Goal: Task Accomplishment & Management: Manage account settings

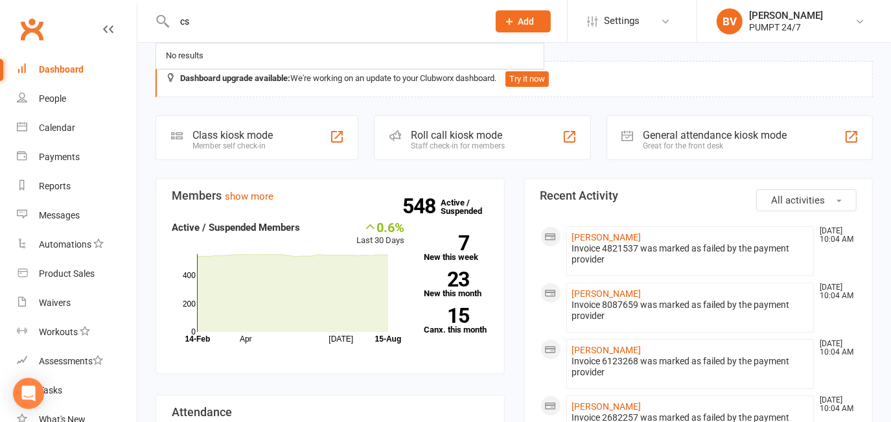
type input "c"
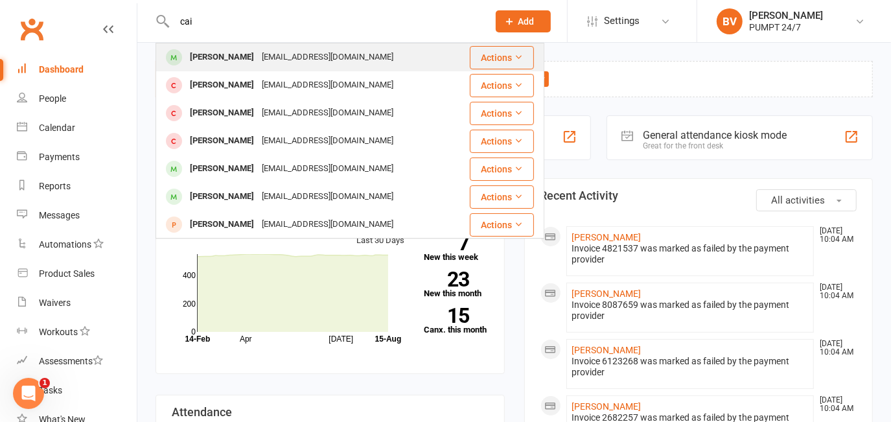
type input "cai"
click at [263, 49] on div "caijmorris98@gmail.com" at bounding box center [327, 57] width 139 height 19
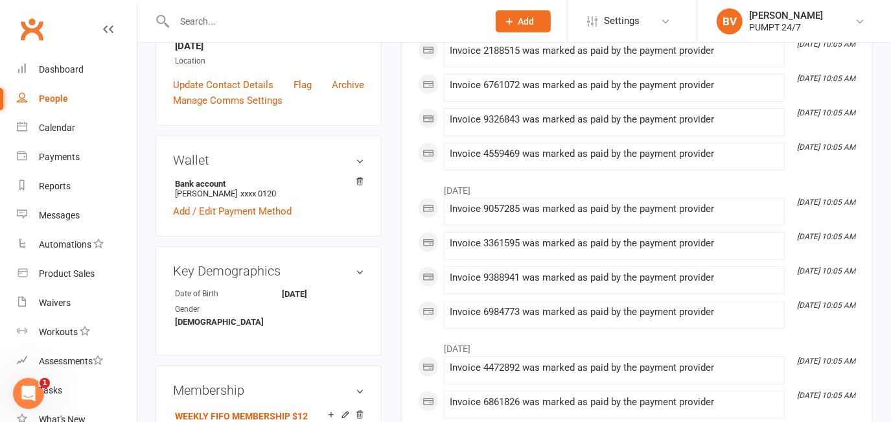
scroll to position [117, 0]
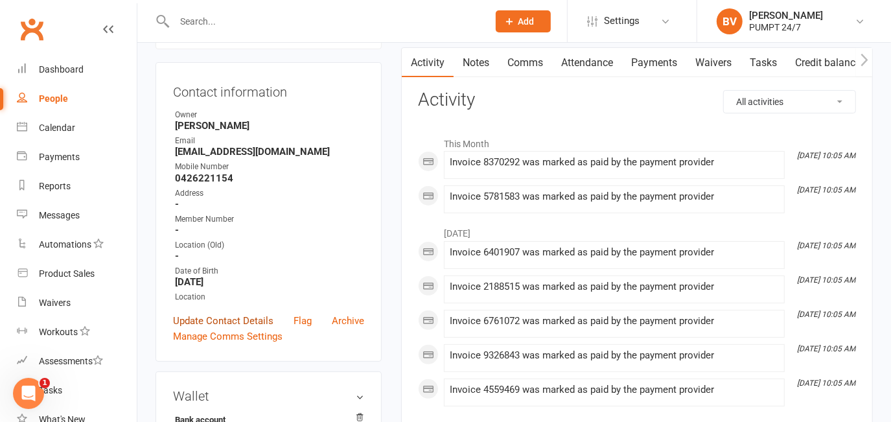
click at [231, 329] on link "Update Contact Details" at bounding box center [223, 321] width 100 height 16
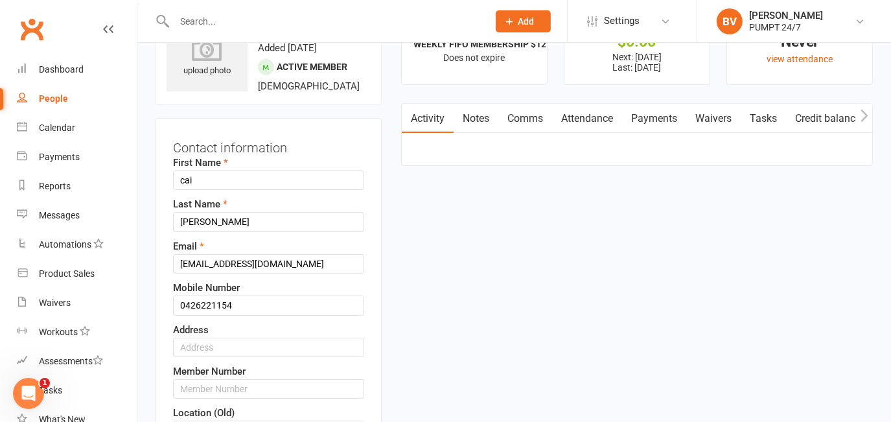
scroll to position [60, 0]
click at [183, 191] on input "cai" at bounding box center [268, 181] width 191 height 19
type input "Cai"
click at [187, 233] on input "morris" at bounding box center [268, 222] width 191 height 19
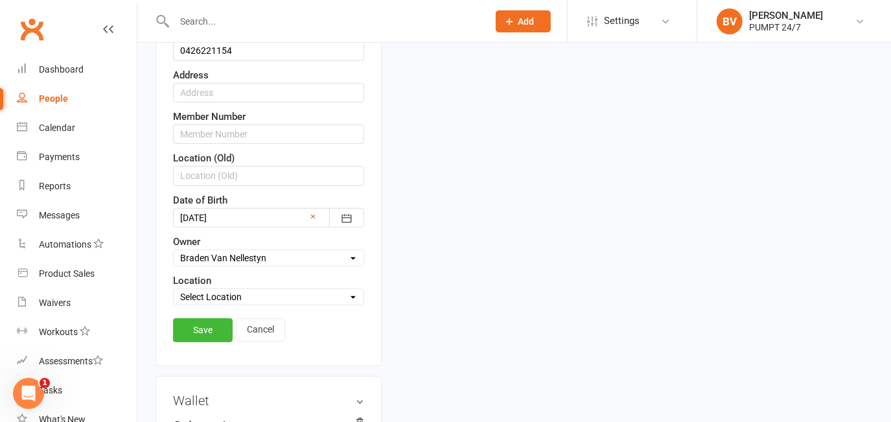
scroll to position [353, 0]
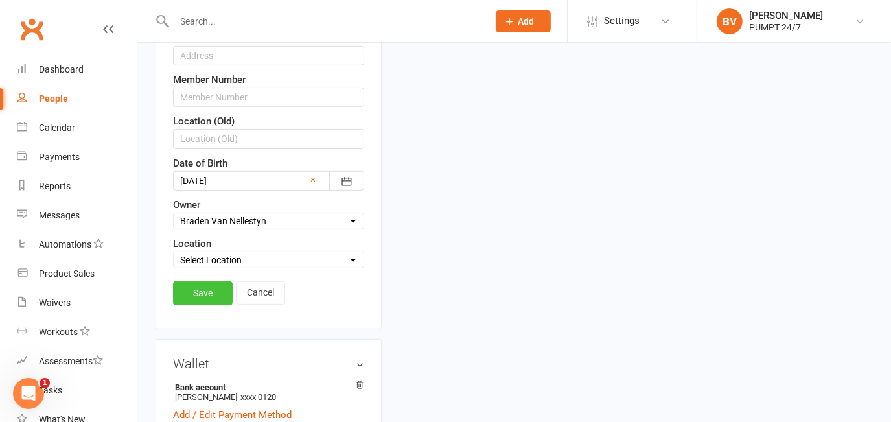
type input "Morris"
click at [219, 304] on link "Save" at bounding box center [203, 292] width 60 height 23
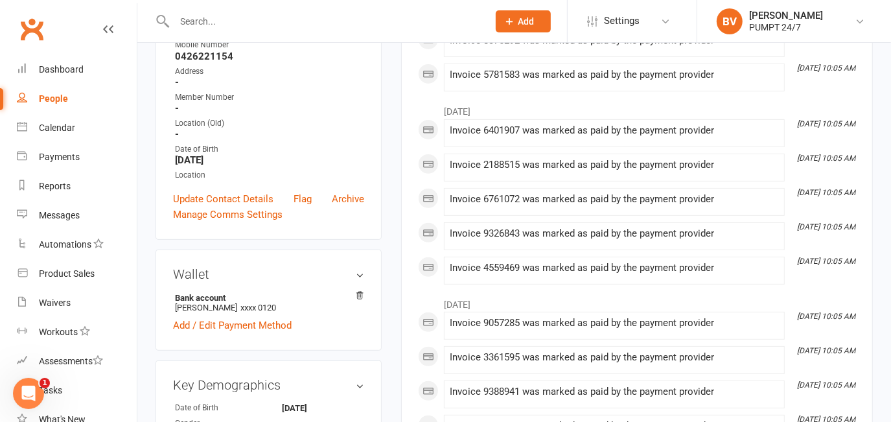
scroll to position [0, 0]
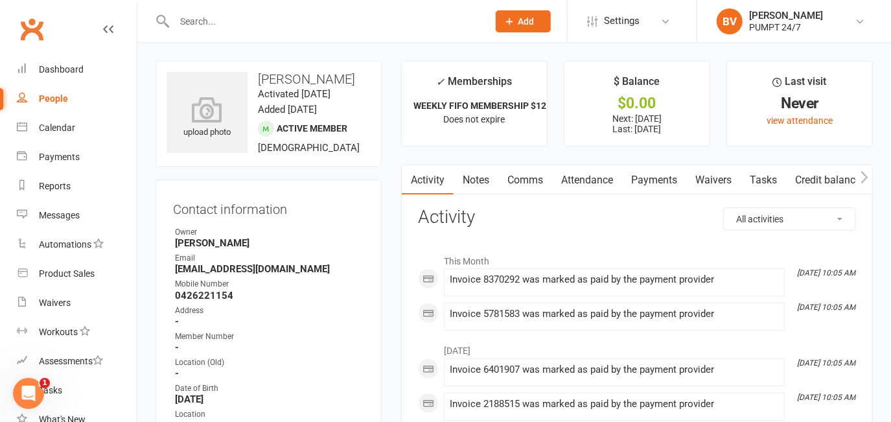
click at [659, 177] on link "Payments" at bounding box center [654, 180] width 64 height 30
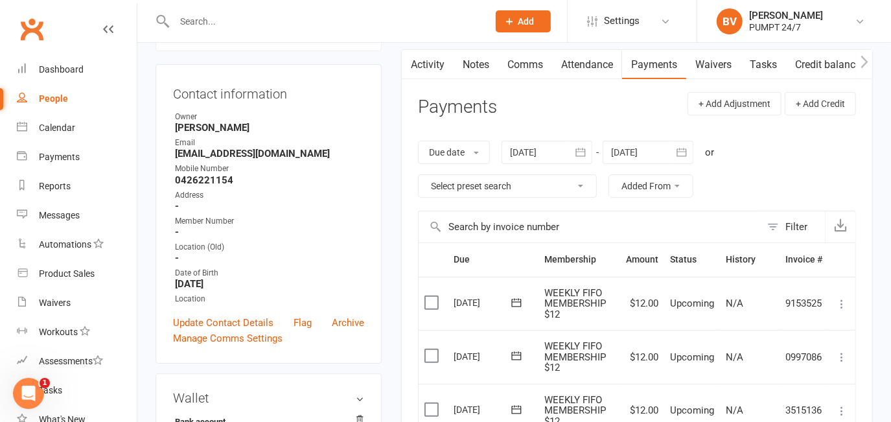
scroll to position [117, 0]
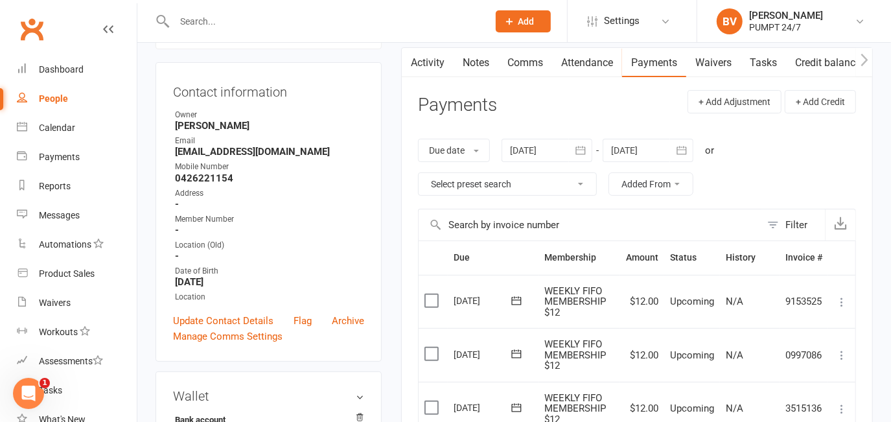
click at [589, 149] on button "button" at bounding box center [580, 150] width 23 height 23
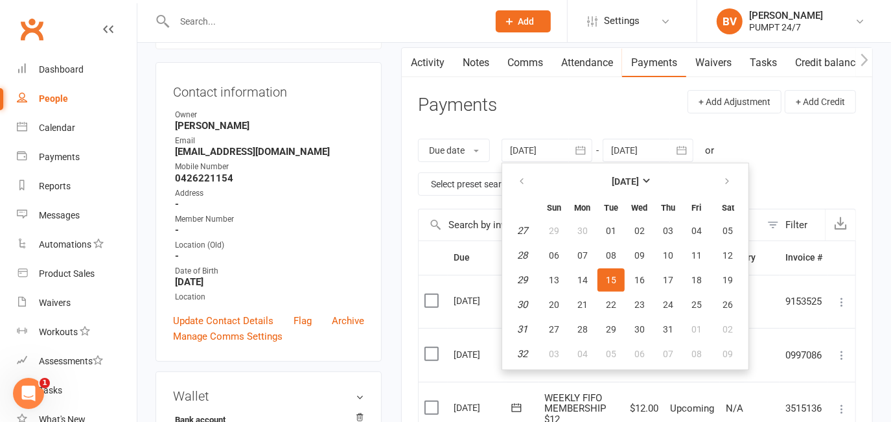
click at [550, 99] on header "Payments + Add Adjustment + Add Credit" at bounding box center [637, 108] width 438 height 36
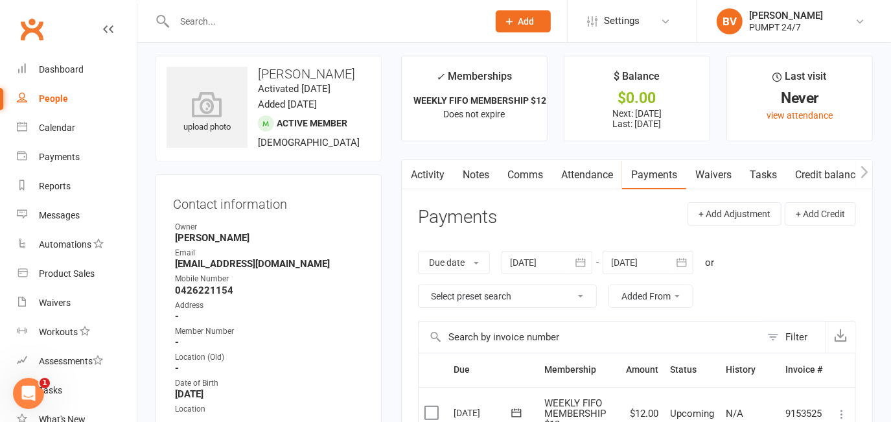
scroll to position [0, 0]
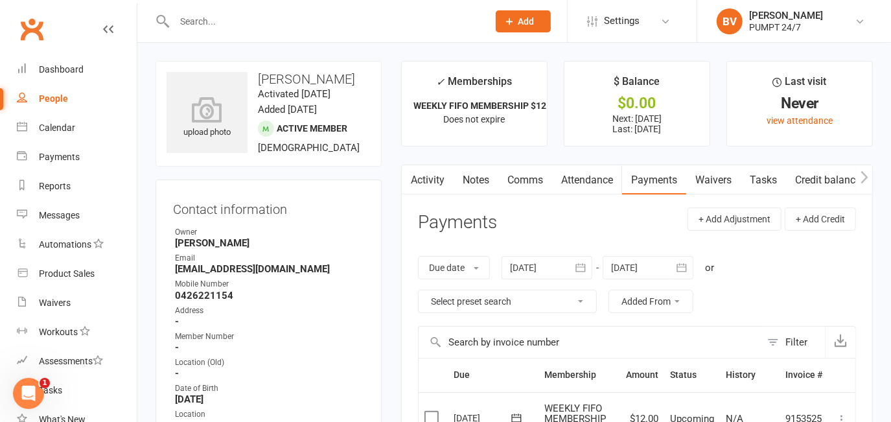
click at [683, 265] on icon "button" at bounding box center [682, 267] width 13 height 13
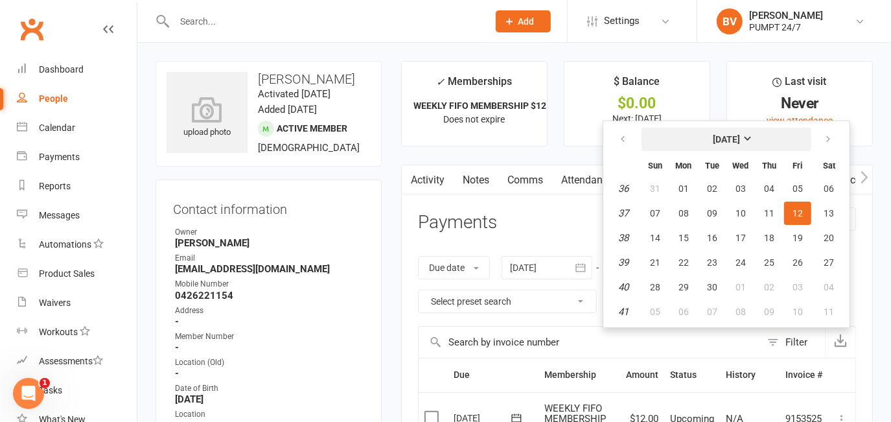
click at [801, 135] on button "September 2025" at bounding box center [727, 139] width 170 height 23
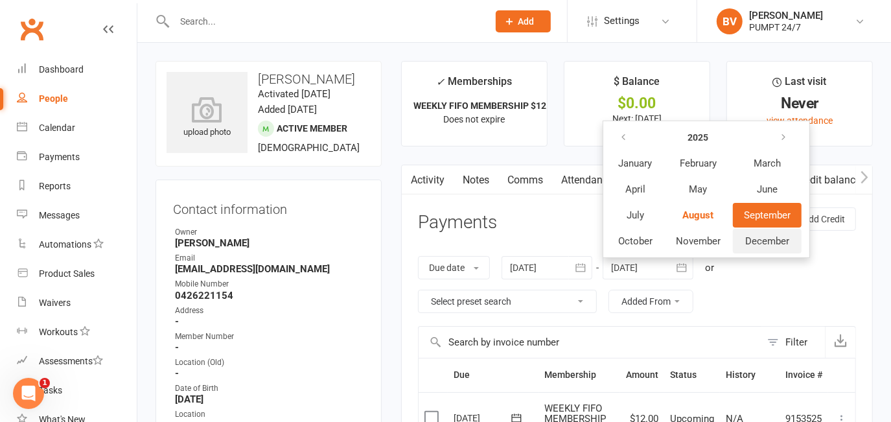
click at [774, 242] on span "December" at bounding box center [768, 241] width 44 height 12
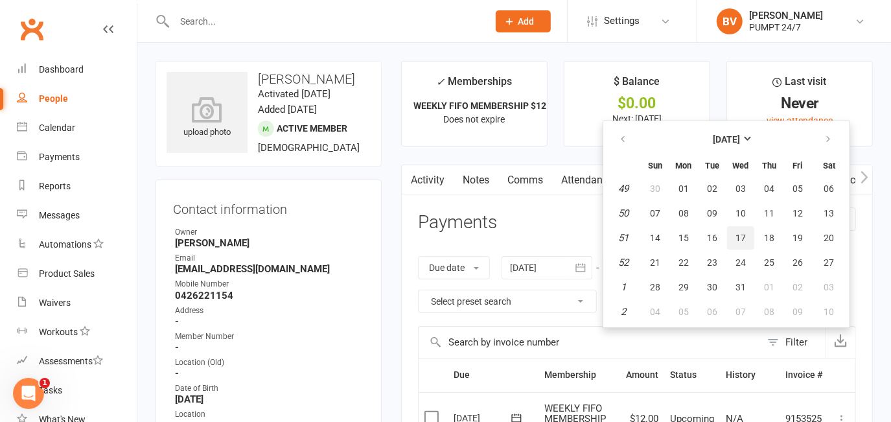
click at [744, 233] on span "17" at bounding box center [741, 238] width 10 height 10
type input "17 Dec 2025"
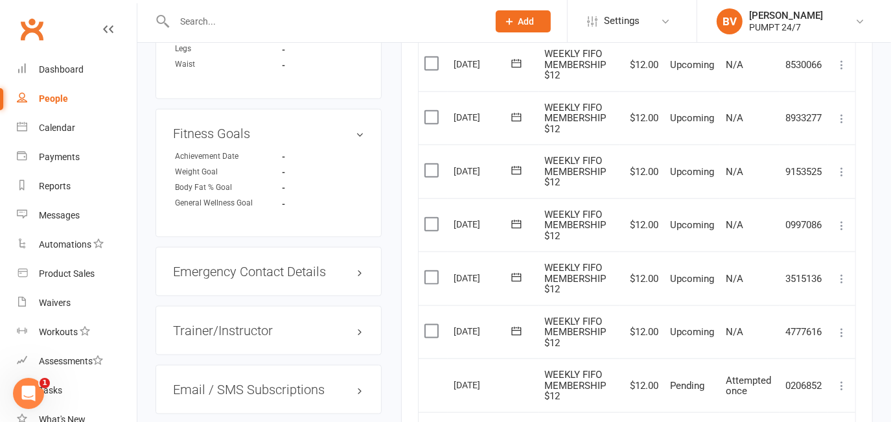
scroll to position [884, 0]
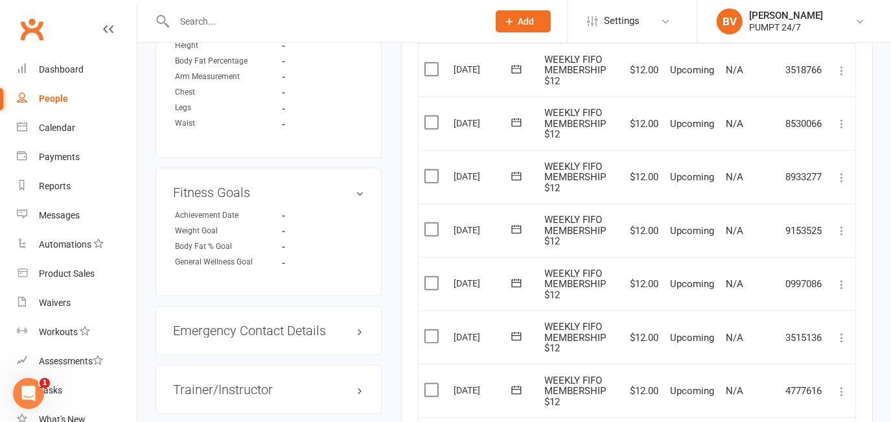
click at [427, 278] on label at bounding box center [434, 283] width 18 height 13
click at [427, 277] on input "checkbox" at bounding box center [429, 277] width 8 height 0
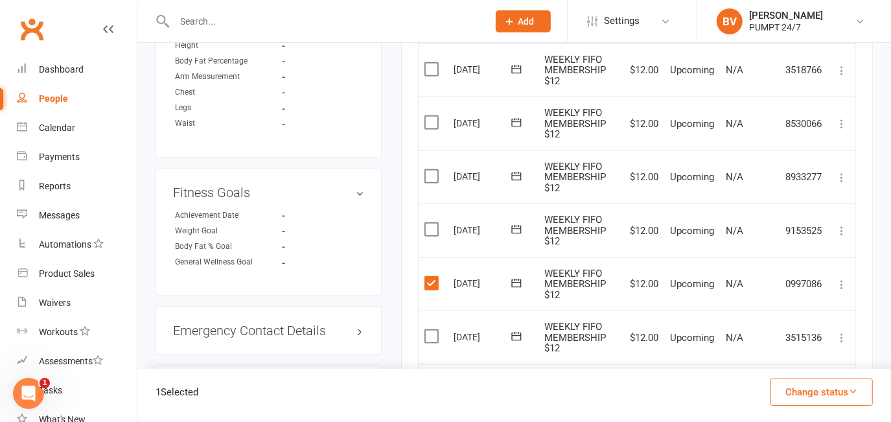
click at [430, 223] on label at bounding box center [434, 229] width 18 height 13
click at [430, 223] on input "checkbox" at bounding box center [429, 223] width 8 height 0
click at [434, 170] on label at bounding box center [434, 176] width 18 height 13
click at [433, 170] on input "checkbox" at bounding box center [429, 170] width 8 height 0
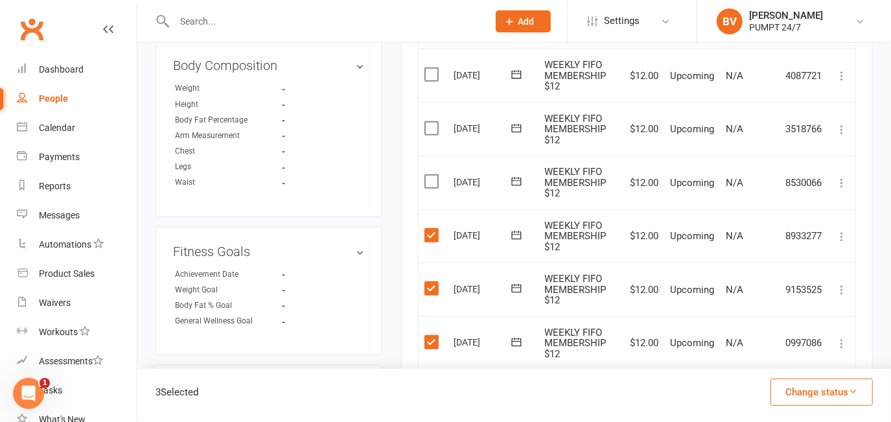
click at [436, 175] on label at bounding box center [434, 181] width 18 height 13
click at [433, 175] on input "checkbox" at bounding box center [429, 175] width 8 height 0
drag, startPoint x: 435, startPoint y: 119, endPoint x: 428, endPoint y: 121, distance: 7.6
click at [434, 122] on label at bounding box center [434, 128] width 18 height 13
click at [433, 122] on input "checkbox" at bounding box center [429, 122] width 8 height 0
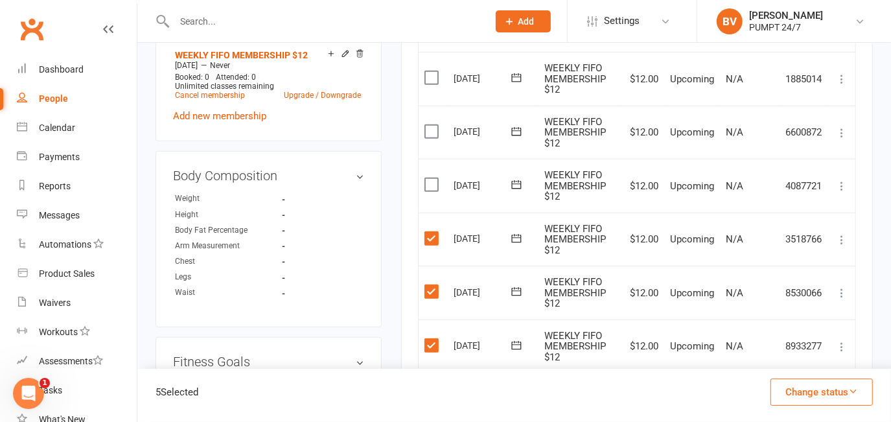
scroll to position [707, 0]
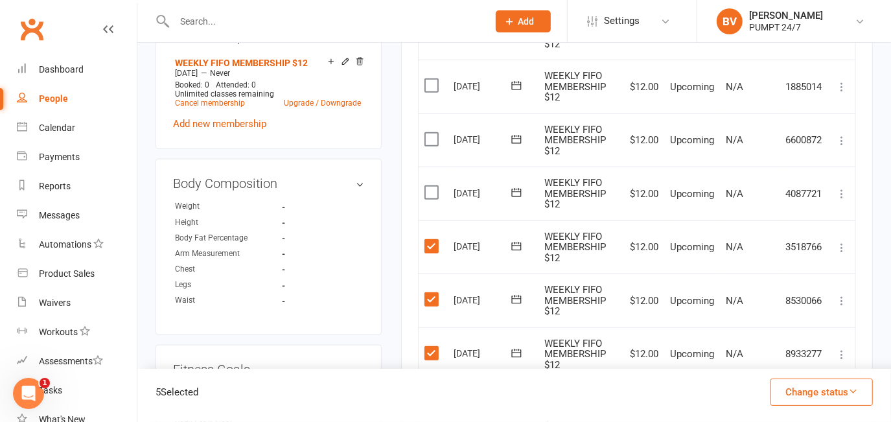
click at [423, 189] on td "Select this" at bounding box center [433, 194] width 29 height 54
drag, startPoint x: 423, startPoint y: 189, endPoint x: 429, endPoint y: 183, distance: 8.3
click at [429, 186] on label at bounding box center [434, 192] width 18 height 13
click at [429, 186] on input "checkbox" at bounding box center [429, 186] width 8 height 0
click at [438, 133] on label at bounding box center [434, 139] width 18 height 13
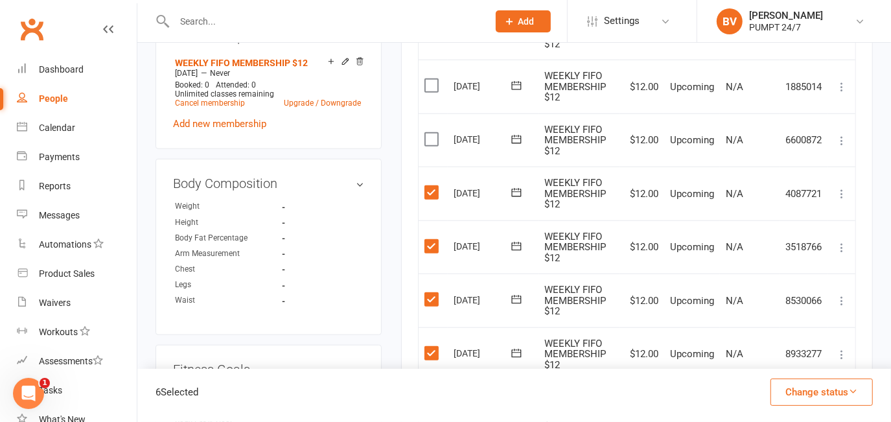
click at [433, 133] on input "checkbox" at bounding box center [429, 133] width 8 height 0
click at [433, 133] on label at bounding box center [434, 139] width 18 height 13
click at [433, 133] on input "checkbox" at bounding box center [429, 133] width 8 height 0
click at [432, 82] on label at bounding box center [434, 85] width 18 height 13
click at [432, 79] on input "checkbox" at bounding box center [429, 79] width 8 height 0
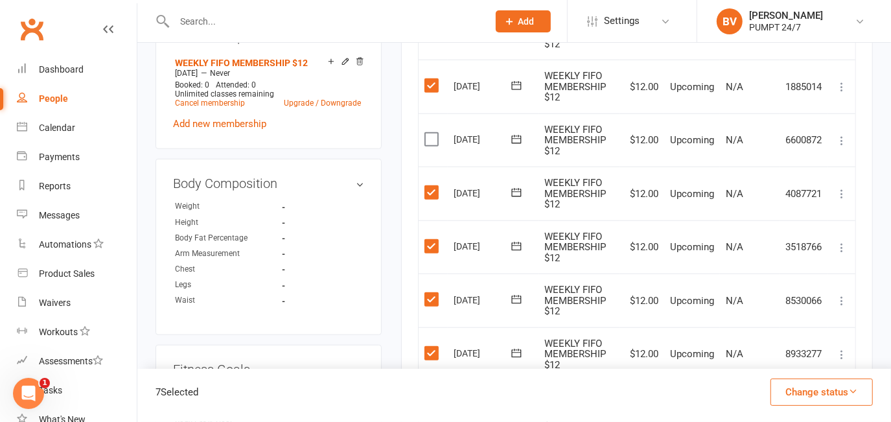
drag, startPoint x: 428, startPoint y: 134, endPoint x: 427, endPoint y: 142, distance: 7.9
click at [429, 134] on label at bounding box center [434, 139] width 18 height 13
click at [429, 133] on input "checkbox" at bounding box center [429, 133] width 8 height 0
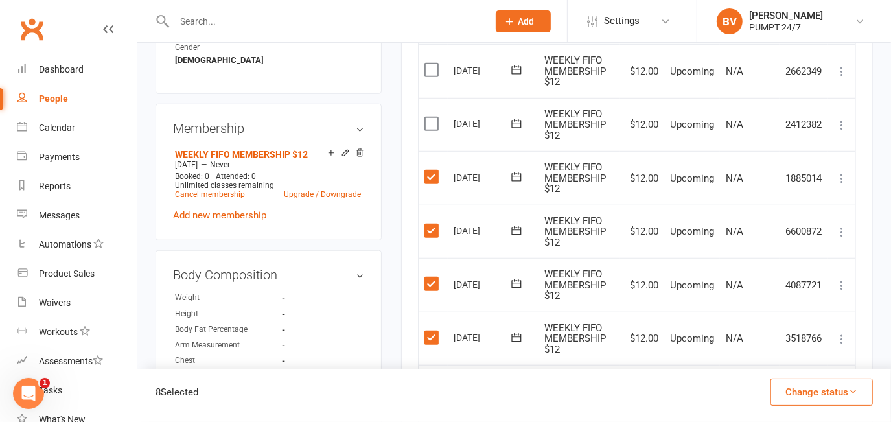
scroll to position [589, 0]
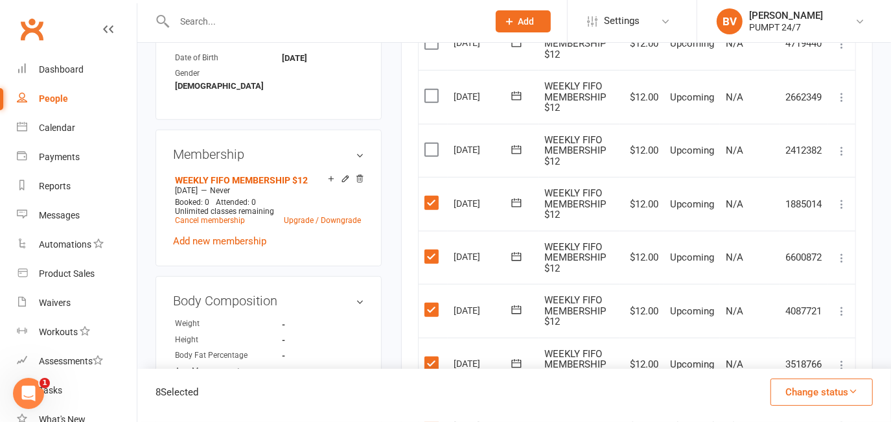
click at [434, 145] on label at bounding box center [434, 149] width 18 height 13
click at [433, 143] on input "checkbox" at bounding box center [429, 143] width 8 height 0
click at [436, 90] on label at bounding box center [434, 95] width 18 height 13
click at [433, 89] on input "checkbox" at bounding box center [429, 89] width 8 height 0
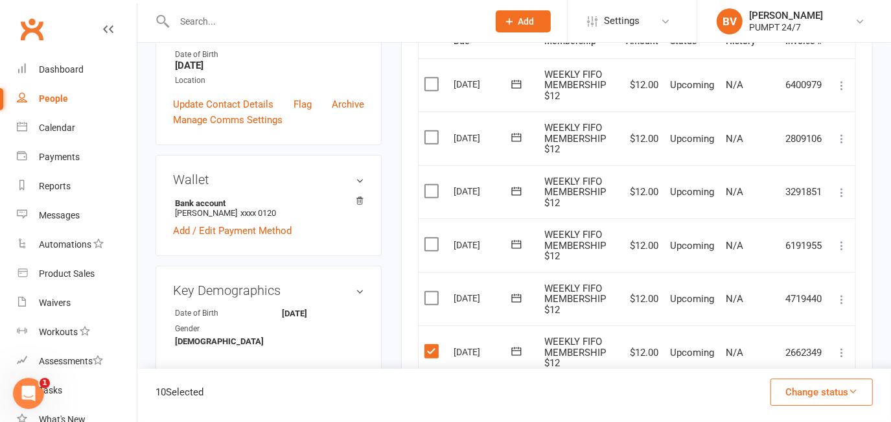
scroll to position [353, 0]
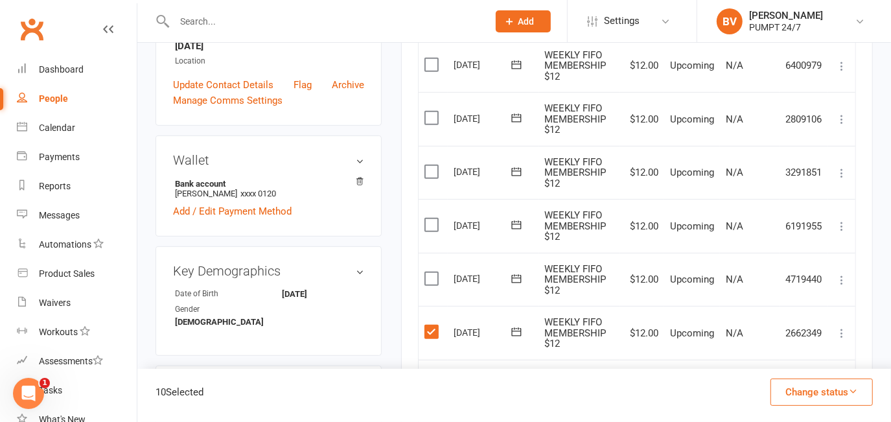
click at [432, 275] on label at bounding box center [434, 278] width 18 height 13
click at [432, 272] on input "checkbox" at bounding box center [429, 272] width 8 height 0
click at [430, 221] on label at bounding box center [434, 224] width 18 height 13
click at [430, 218] on input "checkbox" at bounding box center [429, 218] width 8 height 0
click at [425, 171] on label at bounding box center [434, 171] width 18 height 13
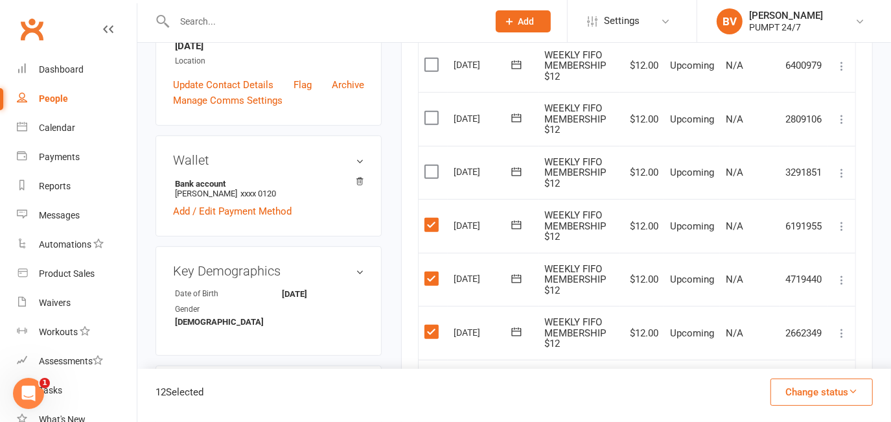
click at [425, 165] on input "checkbox" at bounding box center [429, 165] width 8 height 0
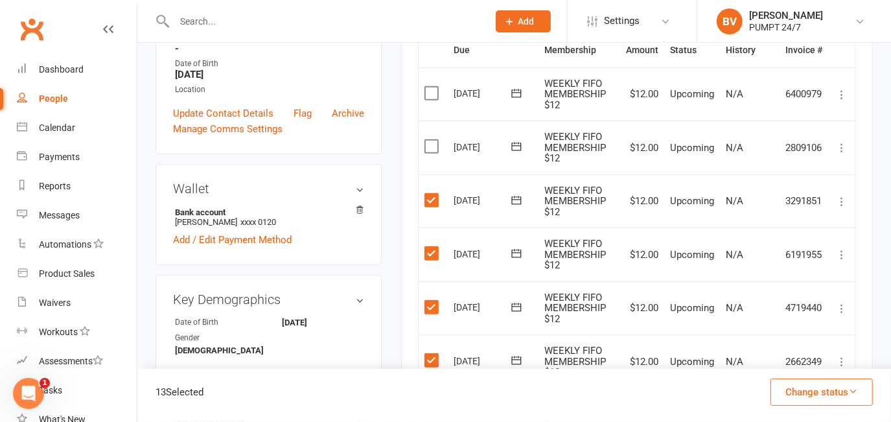
scroll to position [235, 0]
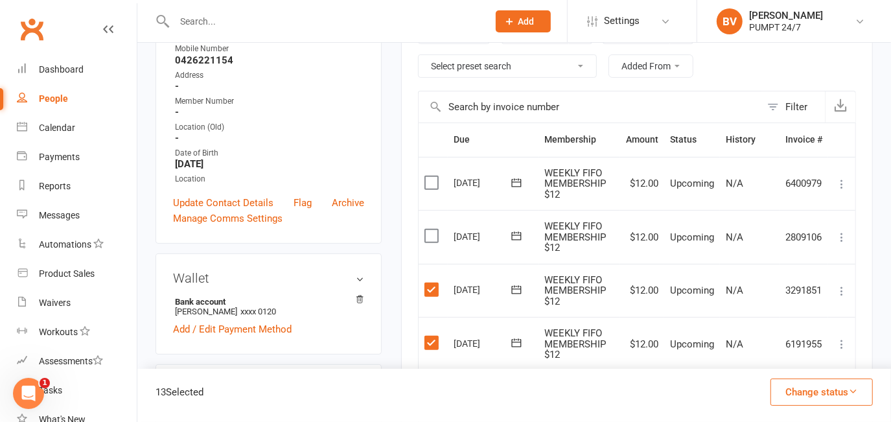
click at [831, 392] on button "Change status" at bounding box center [822, 392] width 102 height 27
click at [784, 359] on link "Skipped" at bounding box center [808, 357] width 128 height 26
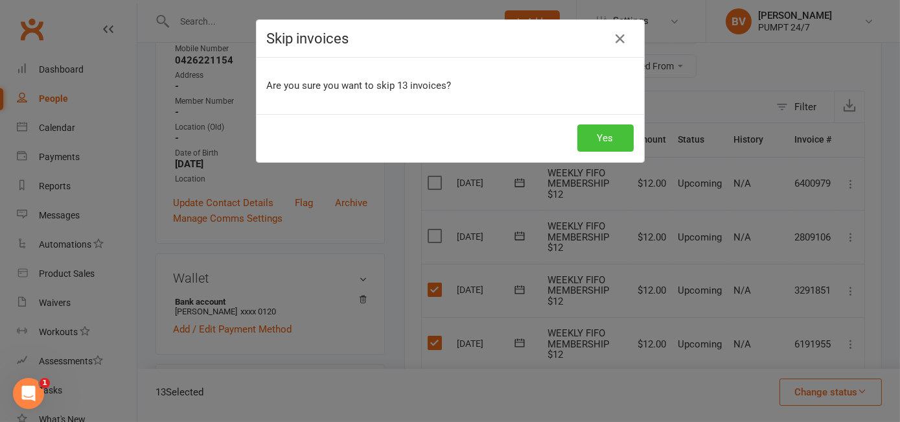
click at [602, 140] on button "Yes" at bounding box center [606, 137] width 56 height 27
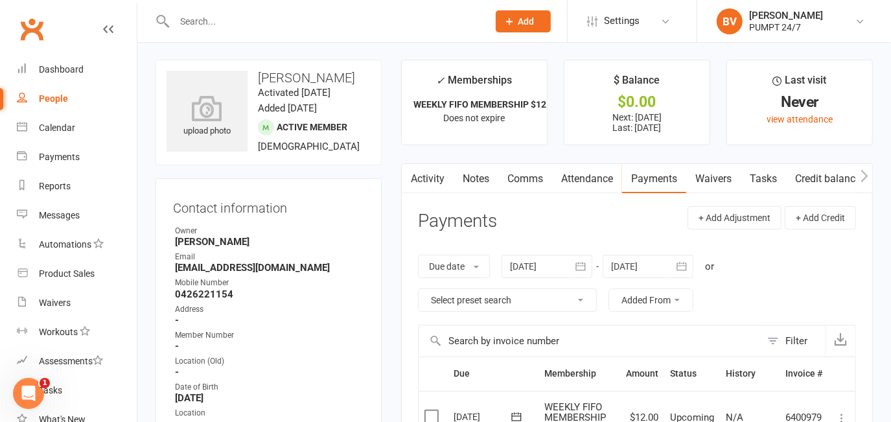
scroll to position [0, 0]
click at [472, 179] on link "Notes" at bounding box center [476, 180] width 45 height 30
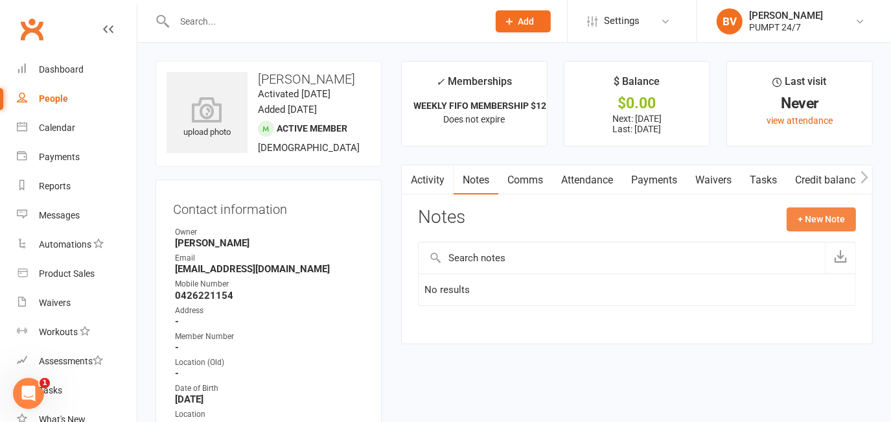
click at [817, 220] on button "+ New Note" at bounding box center [821, 218] width 69 height 23
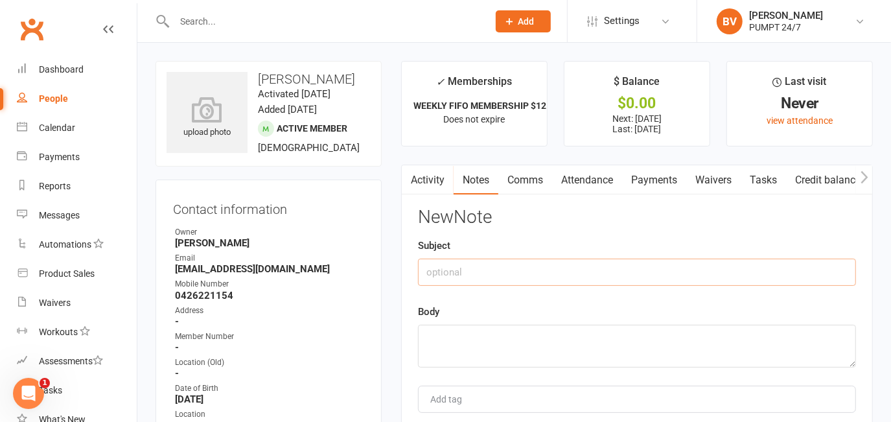
click at [436, 274] on input "text" at bounding box center [637, 272] width 438 height 27
type input "Pause Request"
click at [453, 338] on textarea at bounding box center [637, 346] width 438 height 43
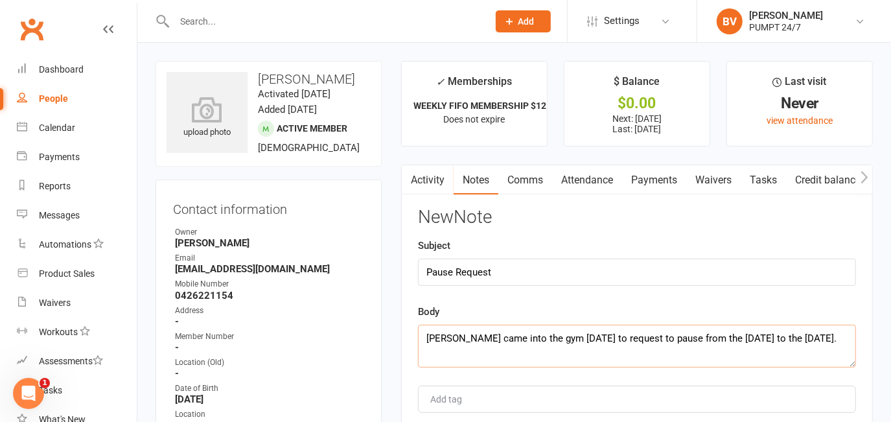
click at [636, 338] on textarea "Cai came into the gym today to request to pause from the 1st of September to th…" at bounding box center [637, 346] width 438 height 43
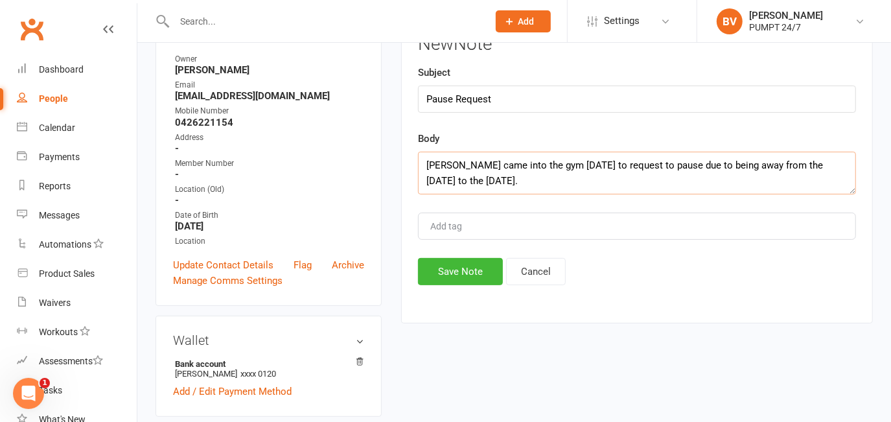
scroll to position [176, 0]
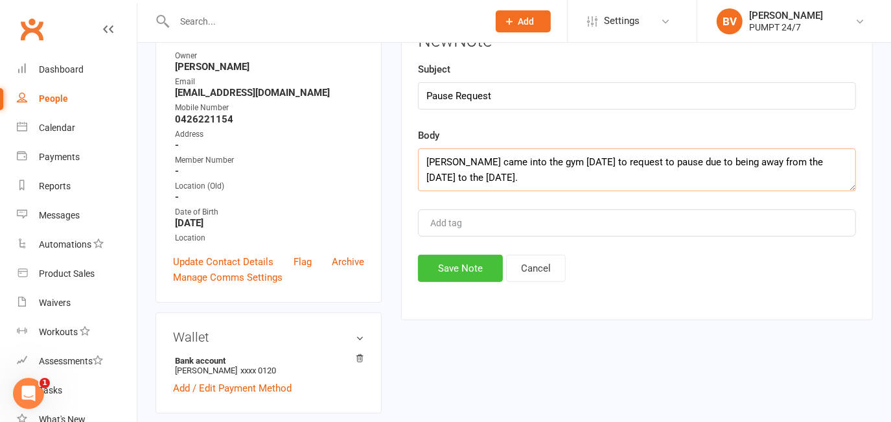
type textarea "[PERSON_NAME] came into the gym [DATE] to request to pause due to being away fr…"
click at [454, 269] on button "Save Note" at bounding box center [460, 268] width 85 height 27
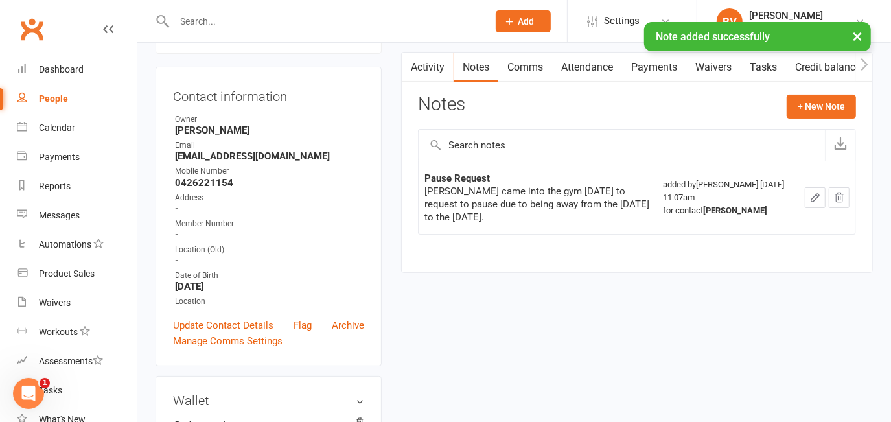
scroll to position [0, 0]
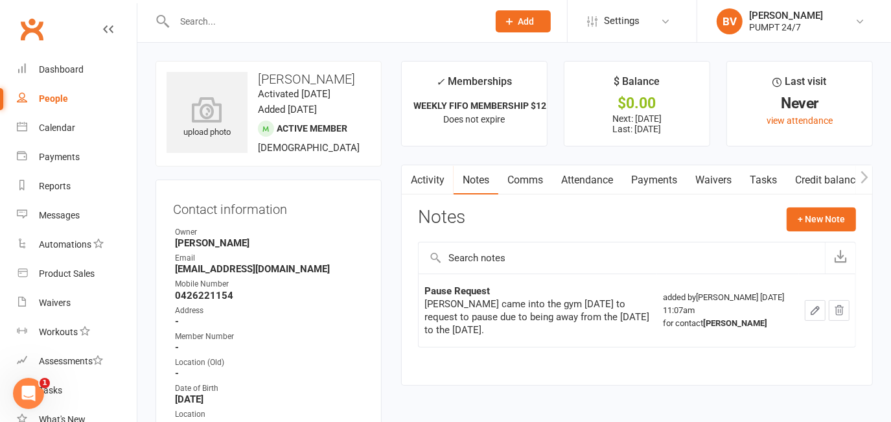
click at [27, 26] on link "Clubworx" at bounding box center [32, 29] width 32 height 32
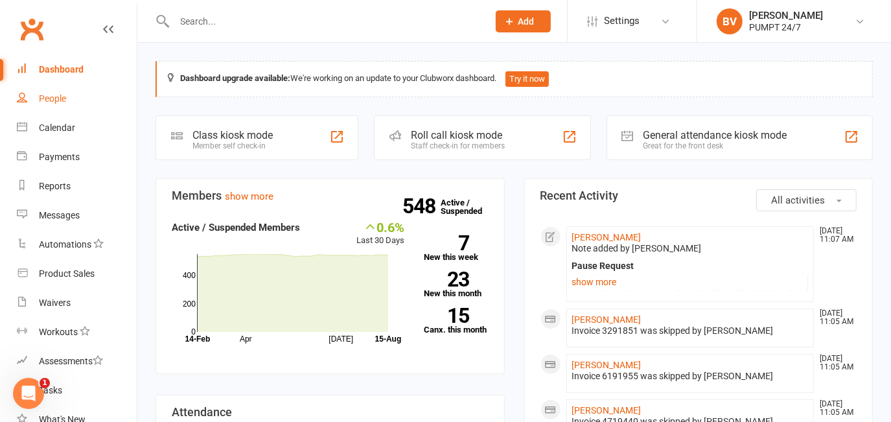
click at [62, 105] on link "People" at bounding box center [77, 98] width 120 height 29
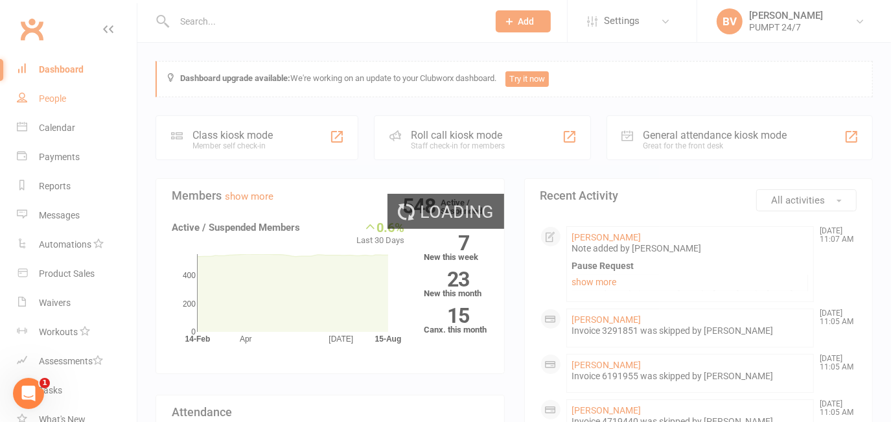
select select "100"
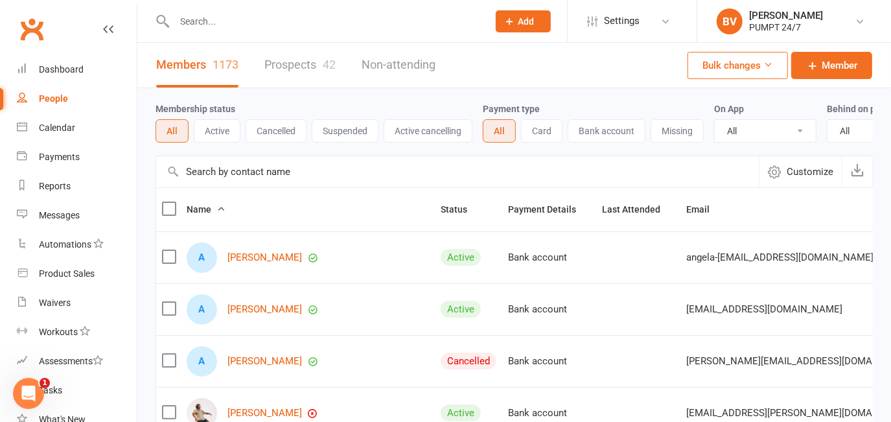
click at [239, 24] on input "text" at bounding box center [325, 21] width 309 height 18
type input "e"
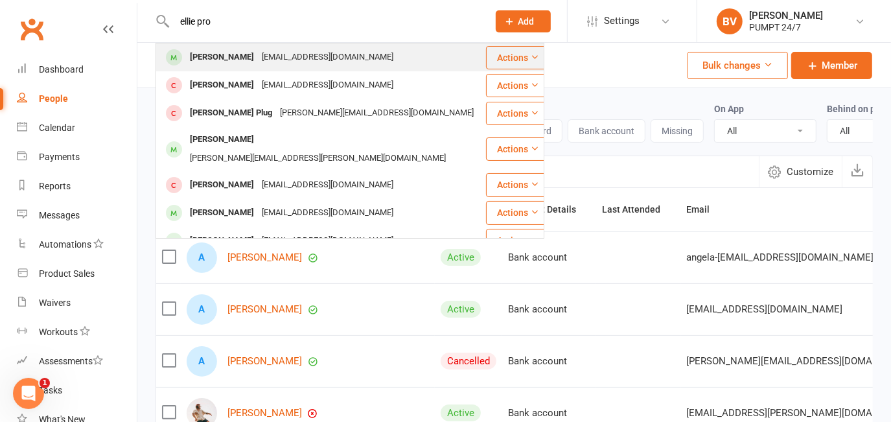
type input "ellie pro"
click at [233, 60] on div "Ellie Proctor" at bounding box center [222, 57] width 72 height 19
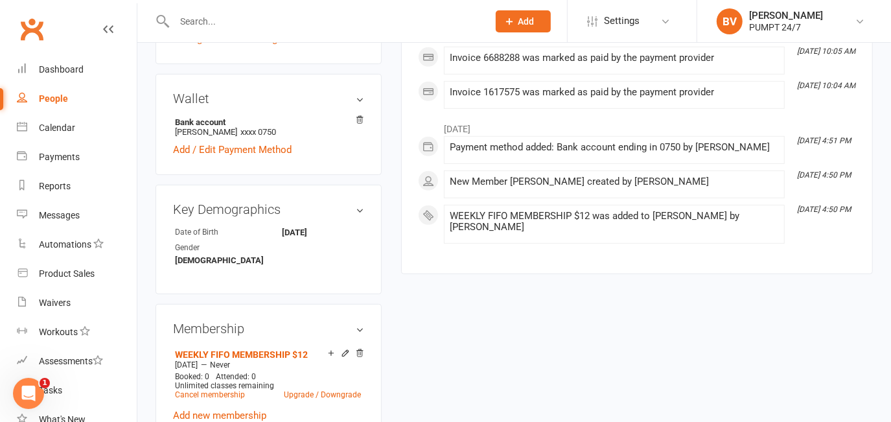
scroll to position [530, 0]
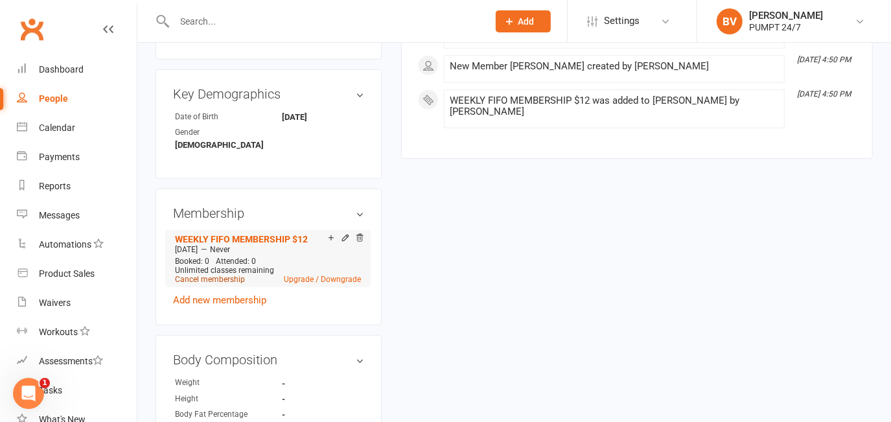
click at [215, 275] on link "Cancel membership" at bounding box center [210, 279] width 70 height 9
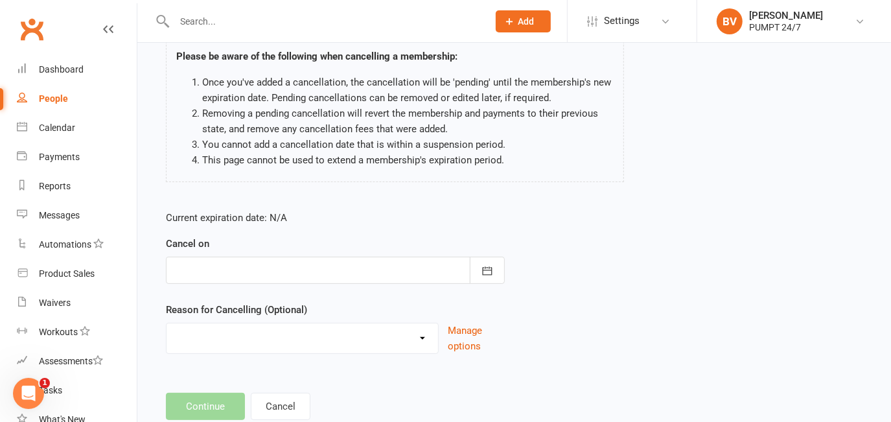
scroll to position [136, 0]
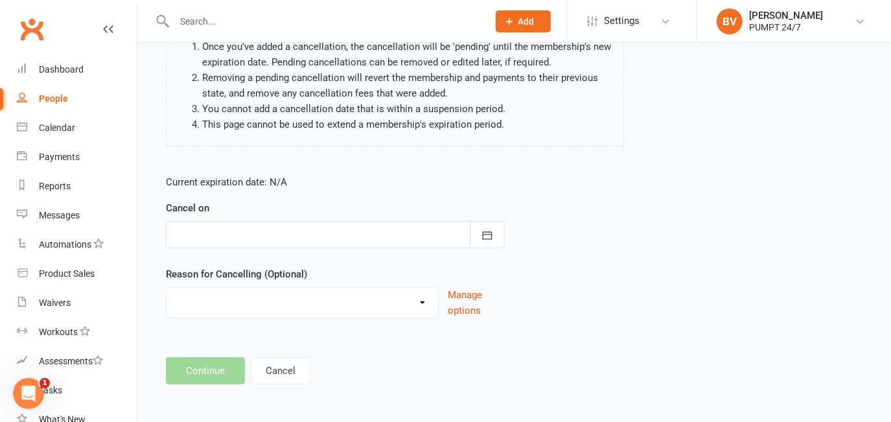
click at [228, 233] on div at bounding box center [335, 234] width 339 height 27
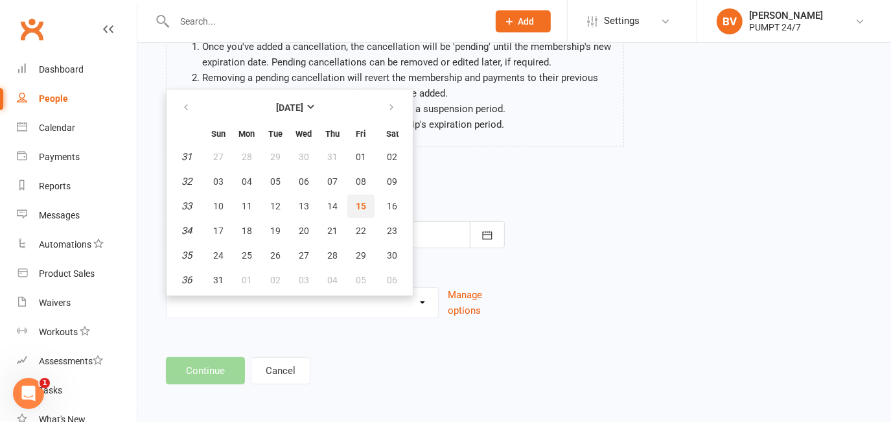
click at [359, 202] on span "15" at bounding box center [361, 206] width 10 height 10
type input "15 Aug 2025"
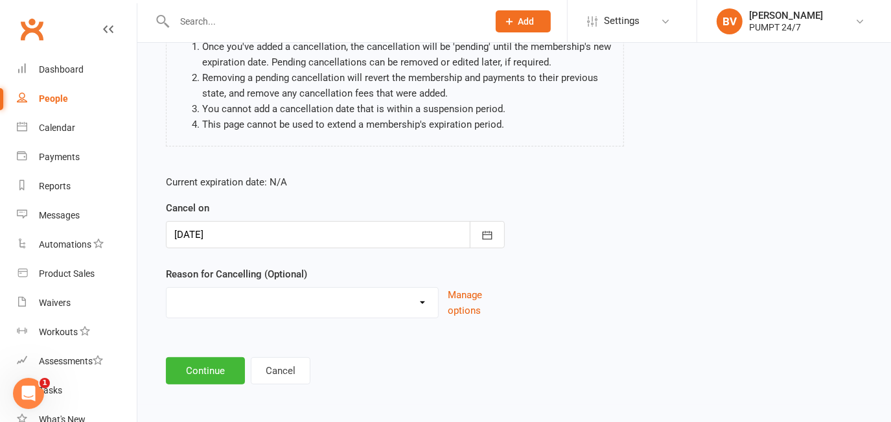
click at [210, 298] on select "Holiday Injury Other reason" at bounding box center [303, 301] width 272 height 26
select select "2"
click at [167, 288] on select "Holiday Injury Other reason" at bounding box center [303, 301] width 272 height 26
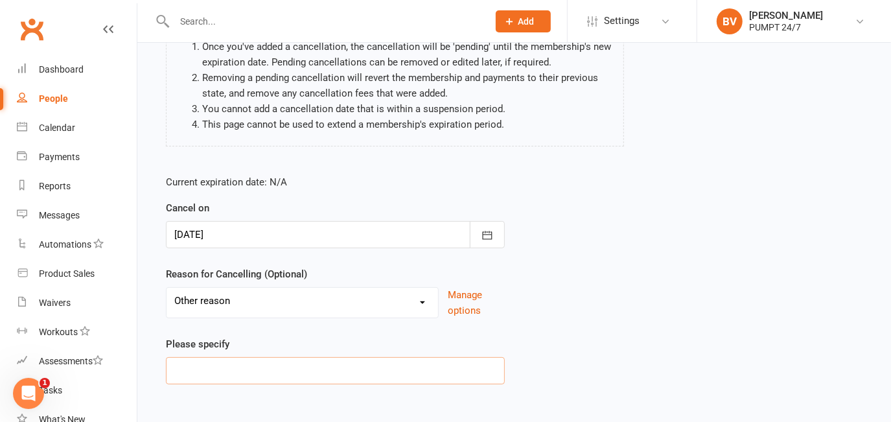
click at [220, 357] on input at bounding box center [335, 370] width 339 height 27
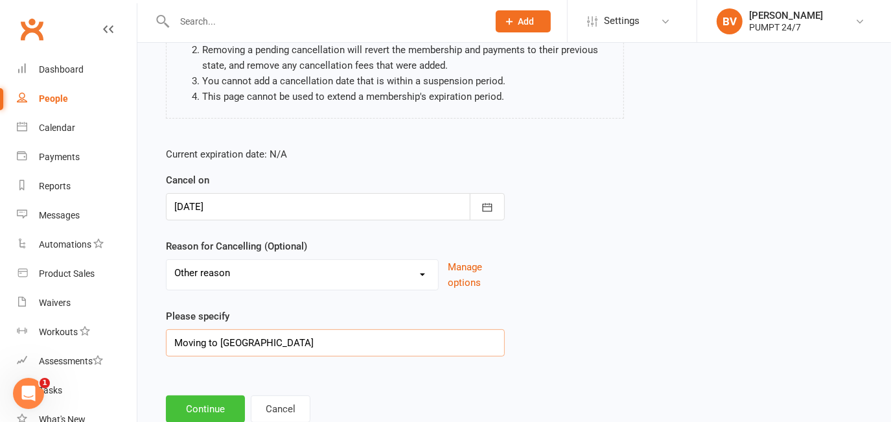
scroll to position [202, 0]
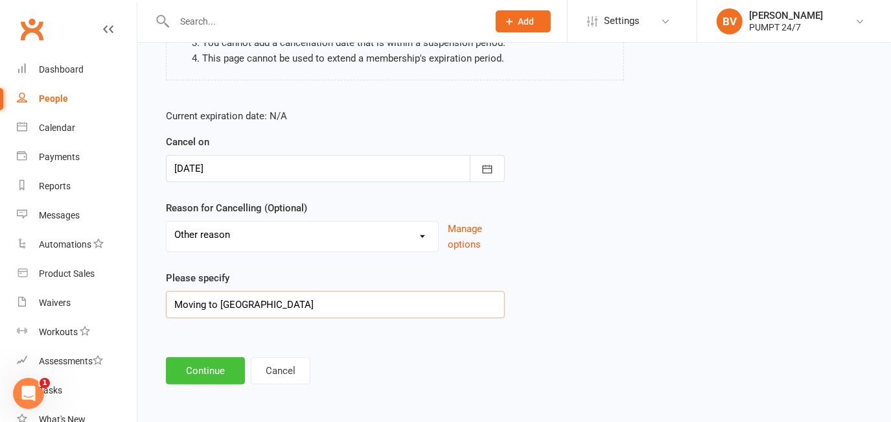
type input "Moving to Bunbury"
click at [215, 363] on button "Continue" at bounding box center [205, 370] width 79 height 27
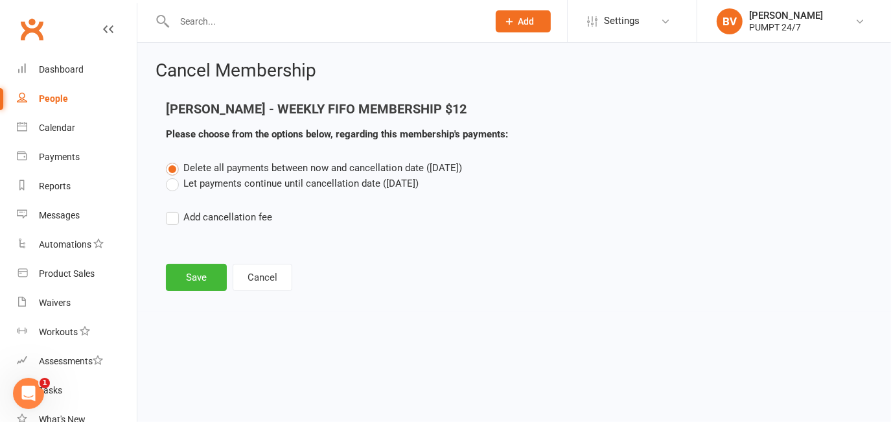
scroll to position [0, 0]
click at [180, 185] on label "Let payments continue until cancellation date (Aug 15, 2025)" at bounding box center [292, 184] width 253 height 16
click at [174, 176] on input "Let payments continue until cancellation date (Aug 15, 2025)" at bounding box center [170, 176] width 8 height 0
click at [197, 276] on button "Save" at bounding box center [196, 277] width 61 height 27
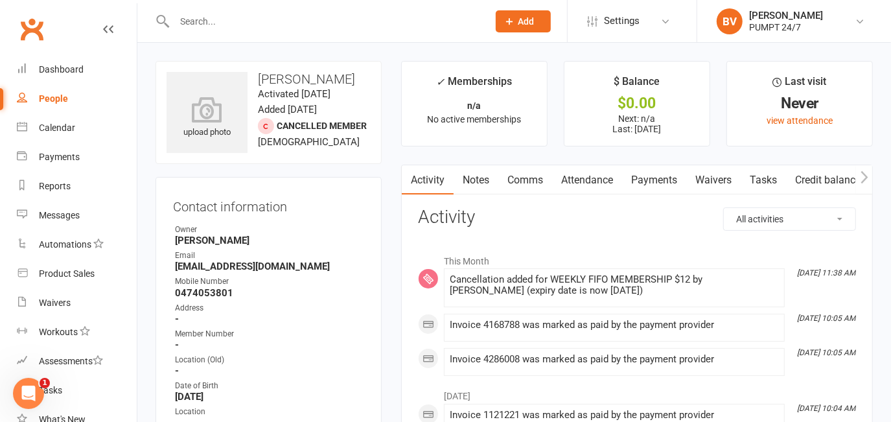
click at [259, 27] on input "text" at bounding box center [325, 21] width 309 height 18
type input "blake holmes"
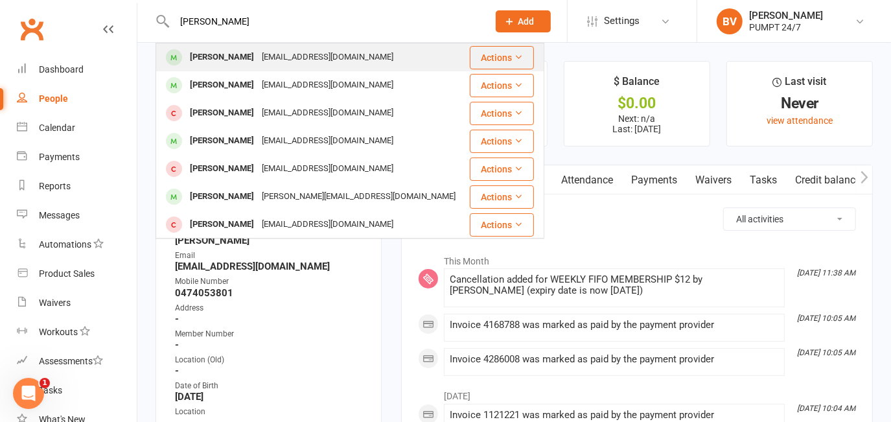
click at [242, 60] on div "Blake Holmes" at bounding box center [222, 57] width 72 height 19
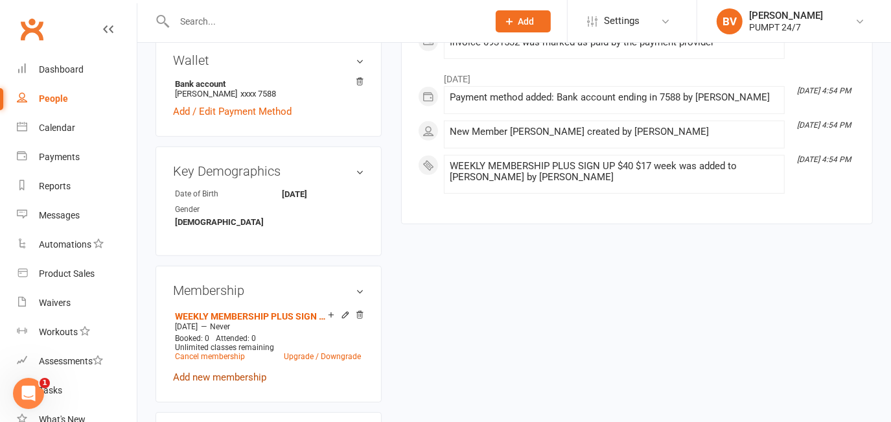
scroll to position [471, 0]
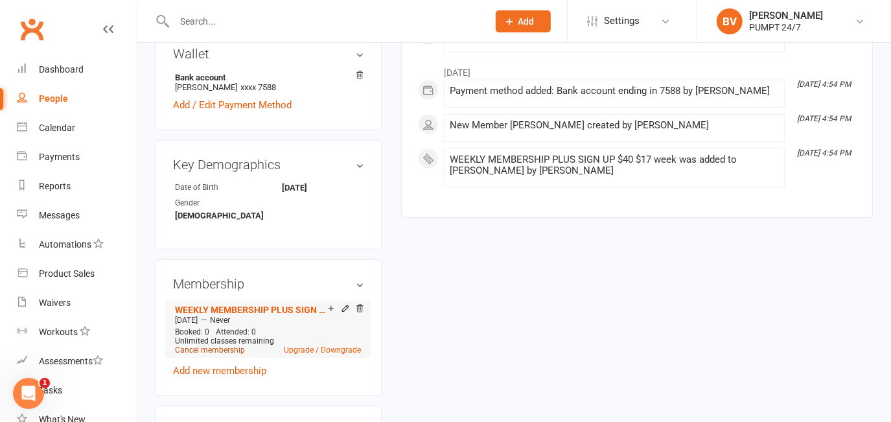
click at [200, 346] on link "Cancel membership" at bounding box center [210, 350] width 70 height 9
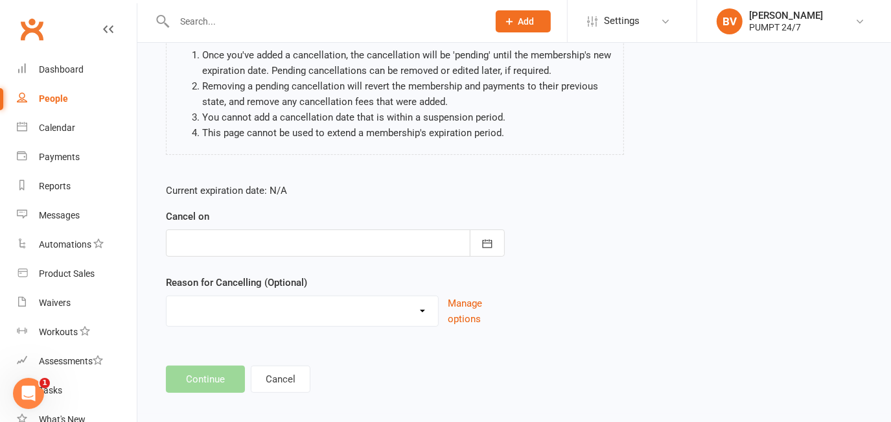
scroll to position [136, 0]
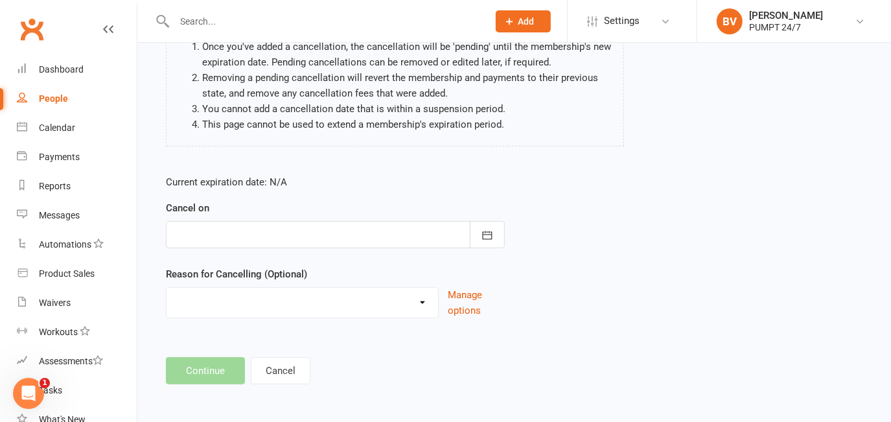
click at [245, 241] on div at bounding box center [335, 234] width 339 height 27
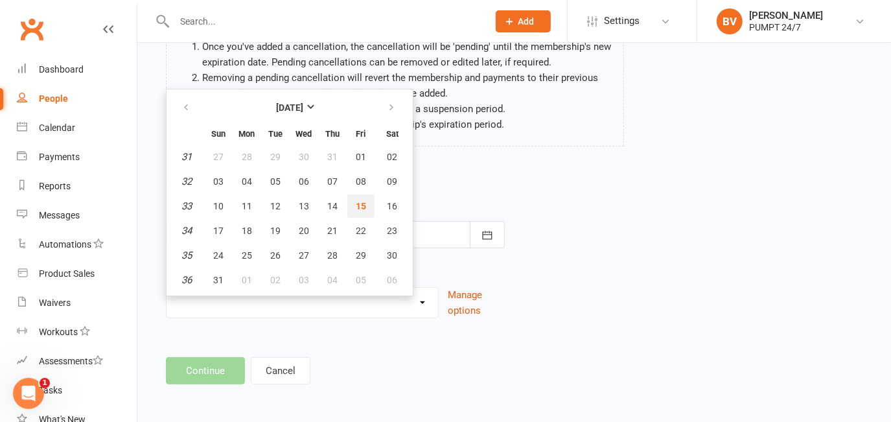
click at [361, 206] on span "15" at bounding box center [361, 206] width 10 height 10
type input "15 Aug 2025"
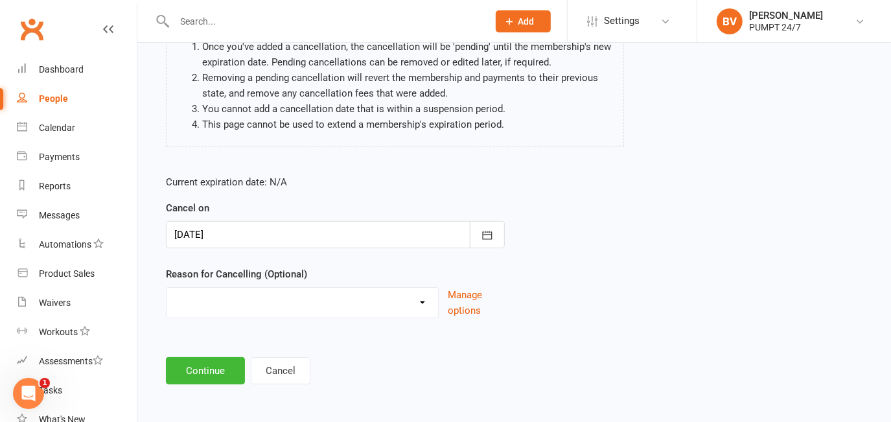
click at [266, 298] on select "Holiday Injury Other reason" at bounding box center [303, 301] width 272 height 26
select select "2"
click at [167, 288] on select "Holiday Injury Other reason" at bounding box center [303, 301] width 272 height 26
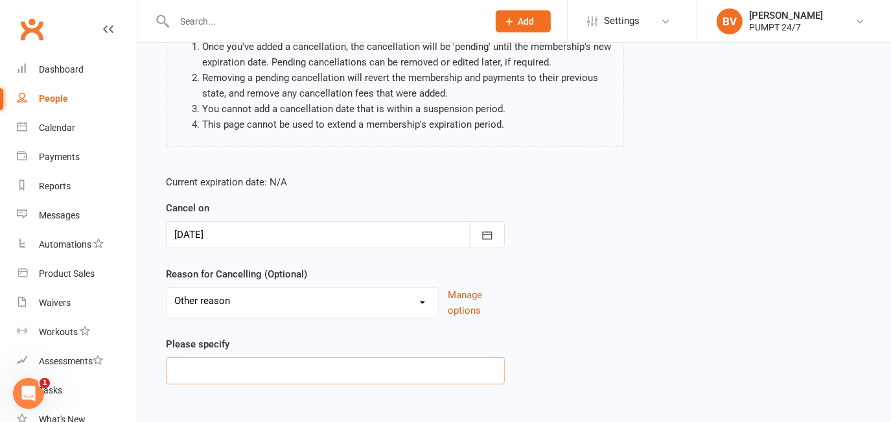
click at [212, 373] on input at bounding box center [335, 370] width 339 height 27
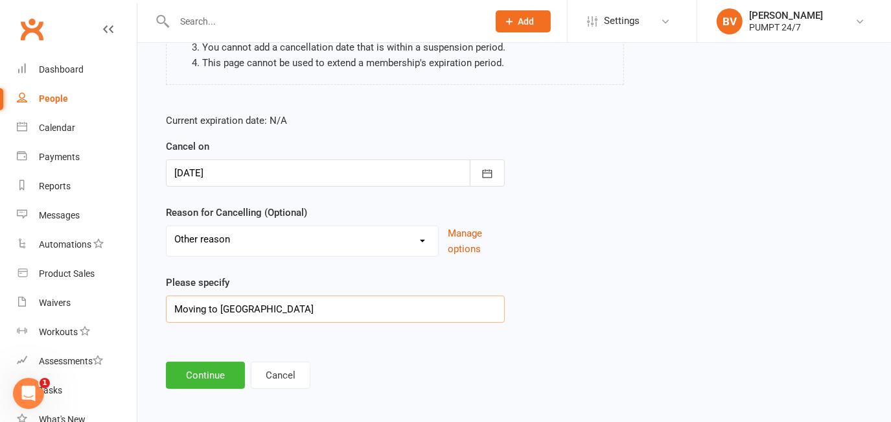
scroll to position [202, 0]
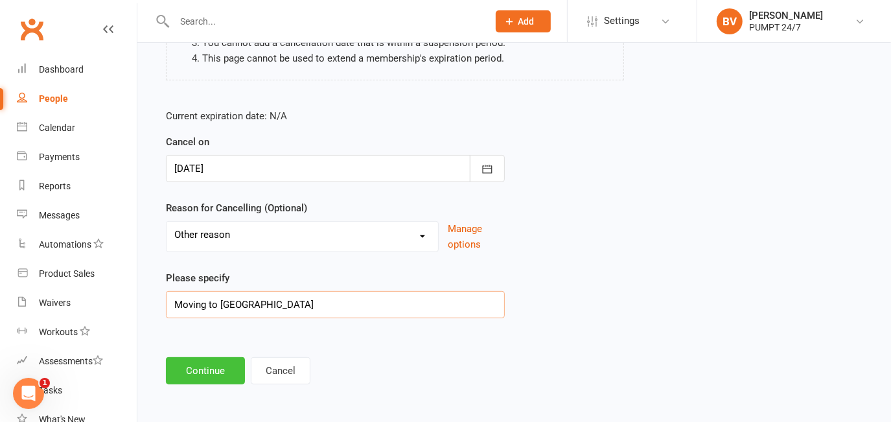
type input "Moving to Bunbury"
click at [201, 373] on button "Continue" at bounding box center [205, 370] width 79 height 27
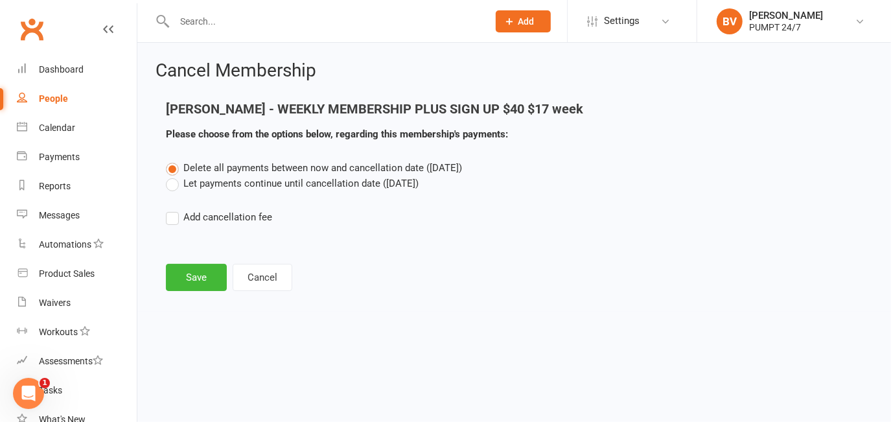
scroll to position [0, 0]
click at [171, 185] on label "Let payments continue until cancellation date (Aug 15, 2025)" at bounding box center [292, 184] width 253 height 16
click at [171, 176] on input "Let payments continue until cancellation date (Aug 15, 2025)" at bounding box center [170, 176] width 8 height 0
click at [183, 272] on button "Save" at bounding box center [196, 277] width 61 height 27
